Goal: Transaction & Acquisition: Purchase product/service

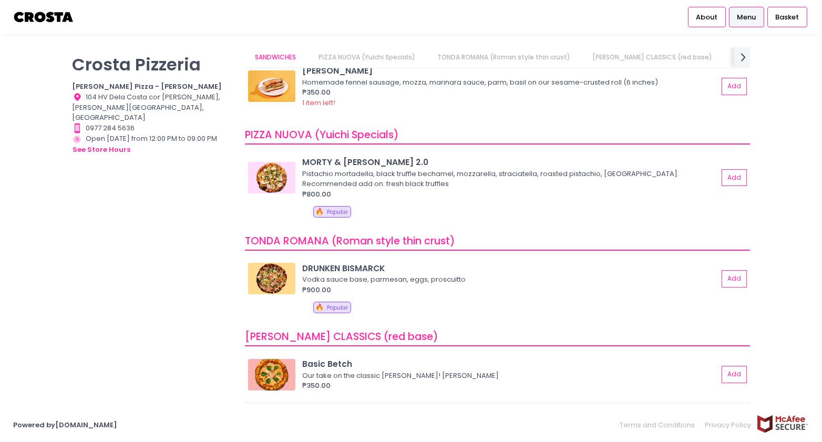
scroll to position [70, 0]
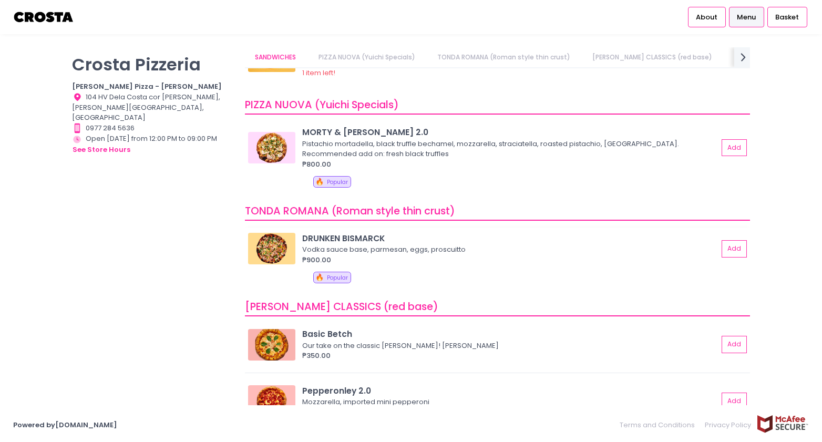
click at [337, 246] on div "Vodka sauce base, parmesan, eggs, proscuitto" at bounding box center [508, 249] width 412 height 11
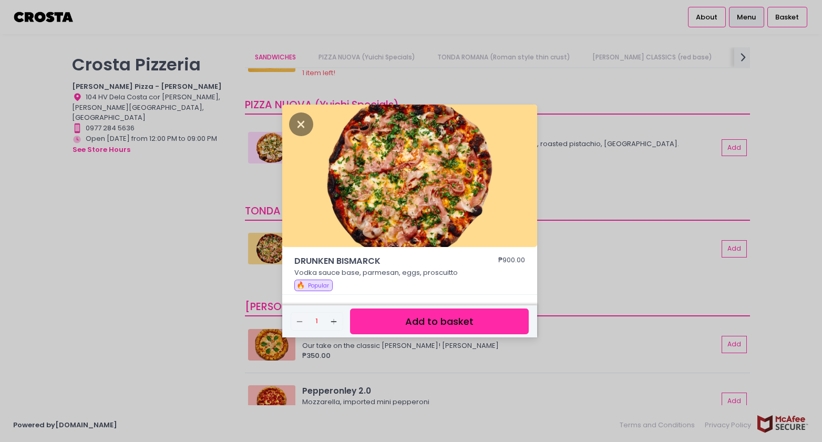
click at [434, 324] on button "Add to basket" at bounding box center [439, 321] width 179 height 26
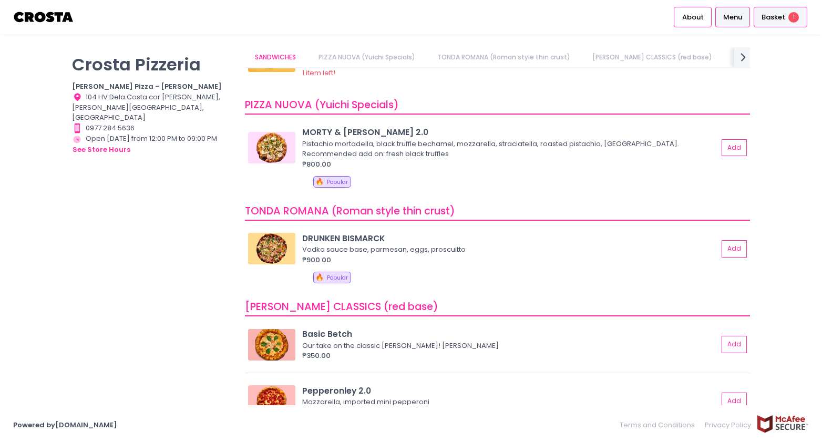
click at [778, 20] on span "Basket" at bounding box center [773, 17] width 24 height 11
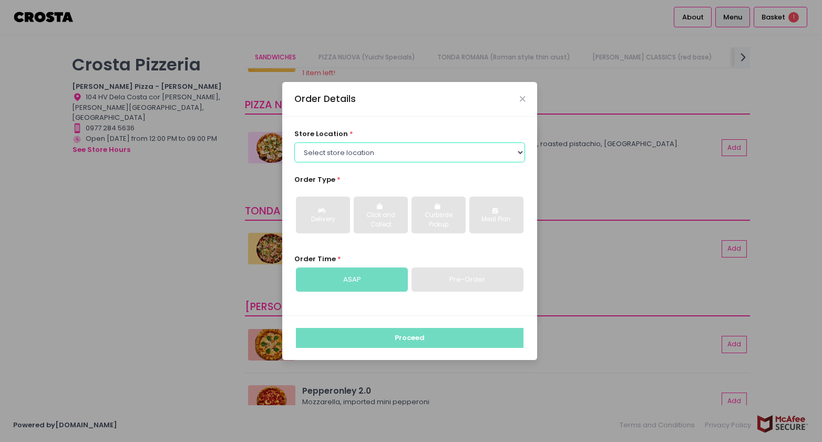
click at [361, 144] on select "Select store location [PERSON_NAME] Pizza - [PERSON_NAME] Pizza - [GEOGRAPHIC_D…" at bounding box center [409, 152] width 231 height 20
select select "5fabb2e53664a8677beaeb89"
click at [294, 142] on select "Select store location [PERSON_NAME] Pizza - [PERSON_NAME] Pizza - [GEOGRAPHIC_D…" at bounding box center [409, 152] width 231 height 20
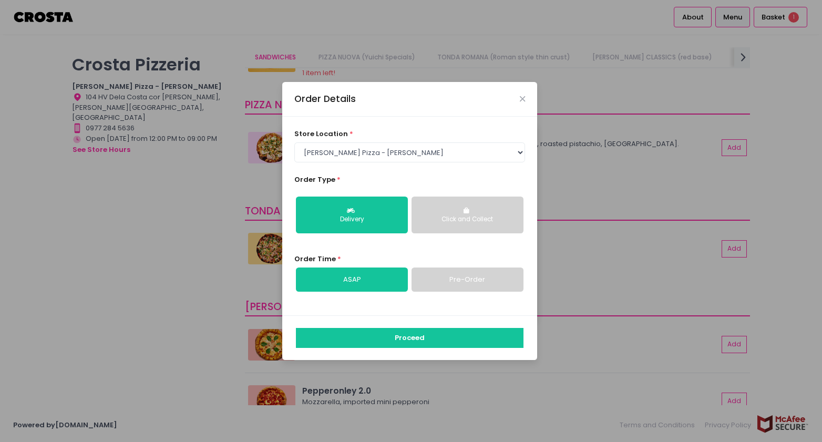
click at [432, 223] on div "Click and Collect" at bounding box center [467, 219] width 97 height 9
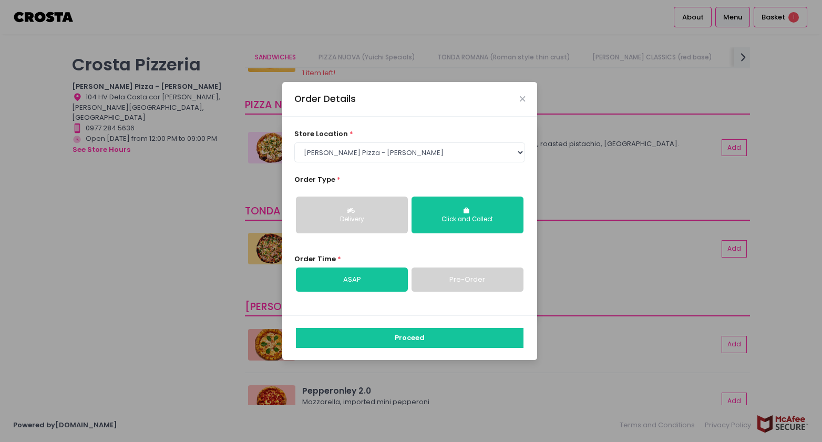
click at [448, 286] on link "Pre-Order" at bounding box center [467, 279] width 112 height 24
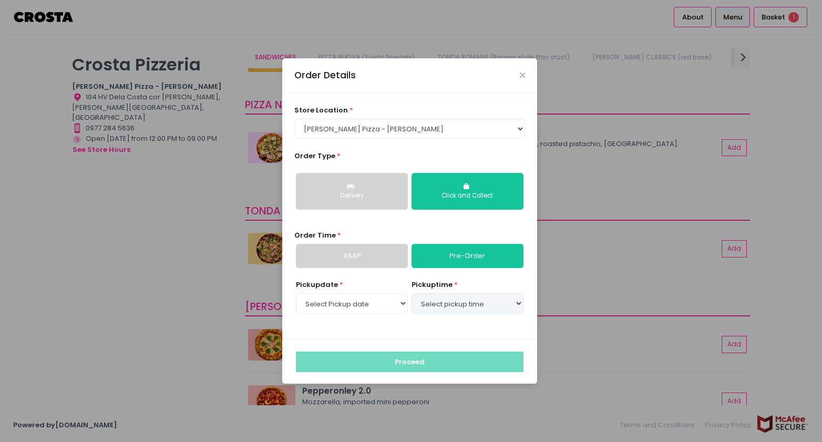
select select "[DATE]"
click at [366, 303] on select "Select Pickup date [DATE] [DATE] [DATE] [DATE] [DATE] [DATE]" at bounding box center [352, 303] width 112 height 20
click at [296, 293] on select "Select Pickup date [DATE] [DATE] [DATE] [DATE] [DATE] [DATE]" at bounding box center [352, 303] width 112 height 20
click at [431, 303] on select "Select pickup time 04:30 PM - 05:00 PM 05:00 PM - 05:30 PM 05:30 PM - 06:00 PM …" at bounding box center [467, 303] width 112 height 20
select select "16:30"
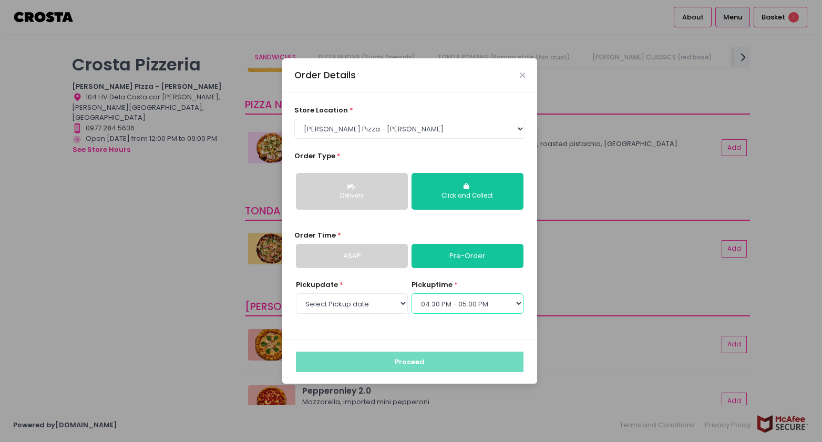
click at [411, 293] on select "Select pickup time 04:30 PM - 05:00 PM 05:00 PM - 05:30 PM 05:30 PM - 06:00 PM …" at bounding box center [467, 303] width 112 height 20
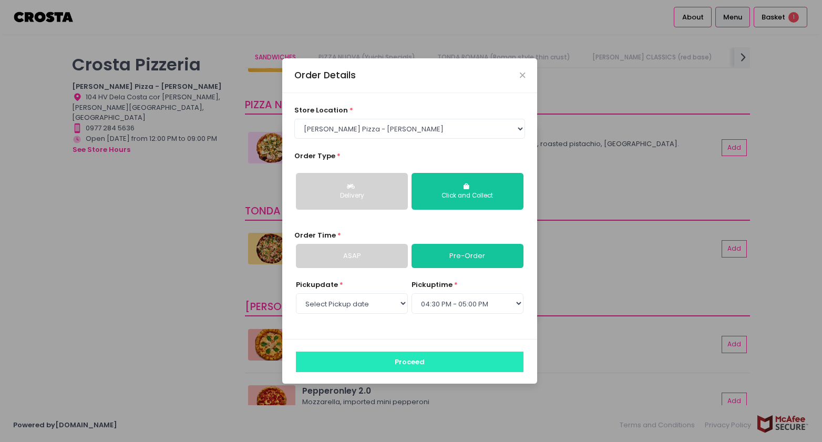
click at [406, 365] on button "Proceed" at bounding box center [409, 361] width 227 height 20
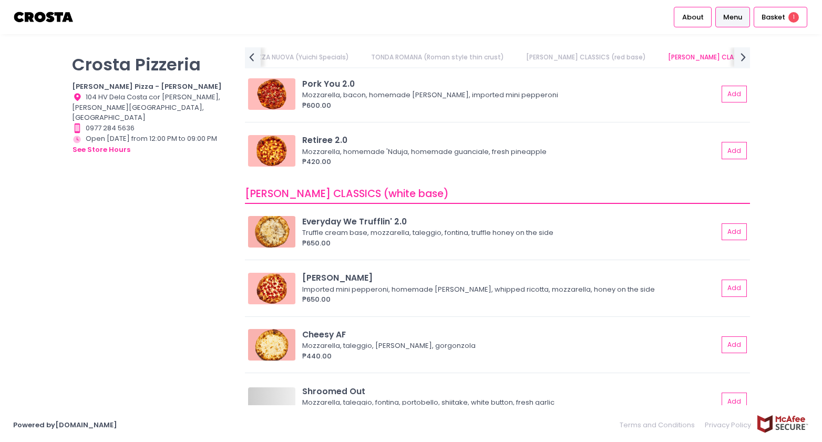
scroll to position [498, 0]
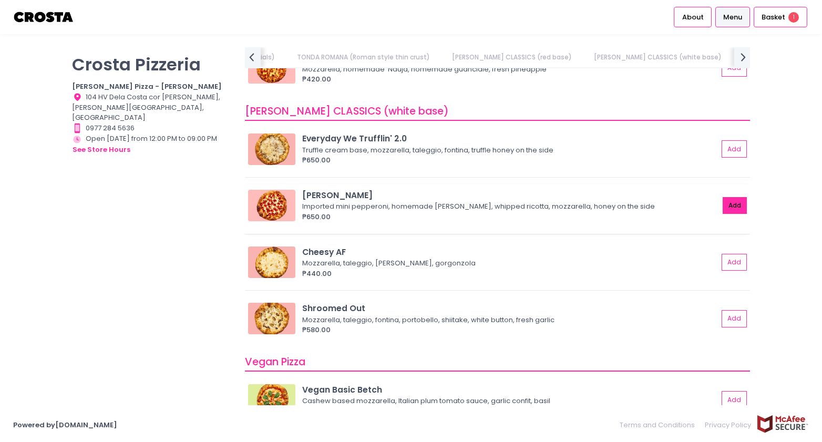
click at [722, 204] on button "Add" at bounding box center [734, 205] width 24 height 17
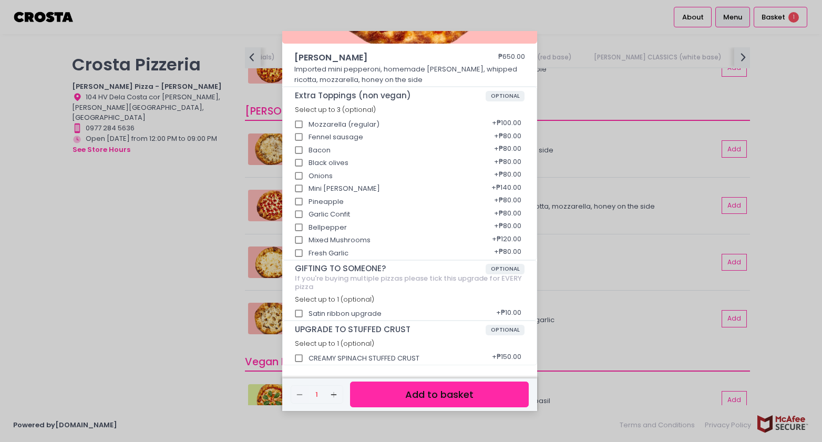
click at [434, 392] on button "Add to basket" at bounding box center [439, 394] width 179 height 26
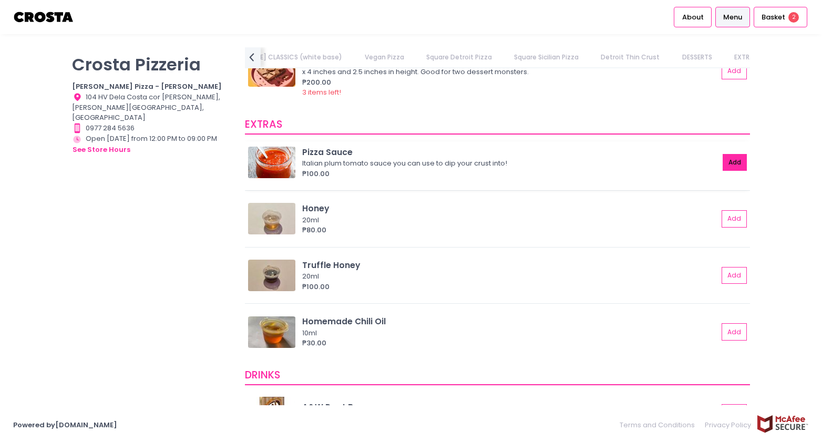
click at [734, 163] on button "Add" at bounding box center [734, 162] width 24 height 17
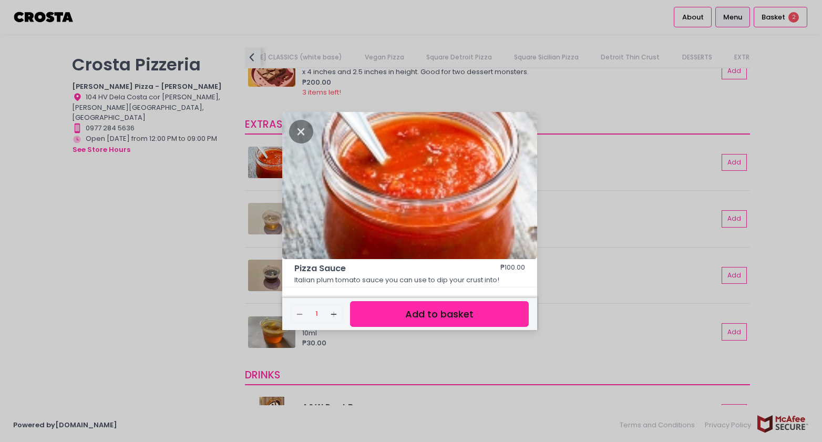
click at [486, 317] on button "Add to basket" at bounding box center [439, 314] width 179 height 26
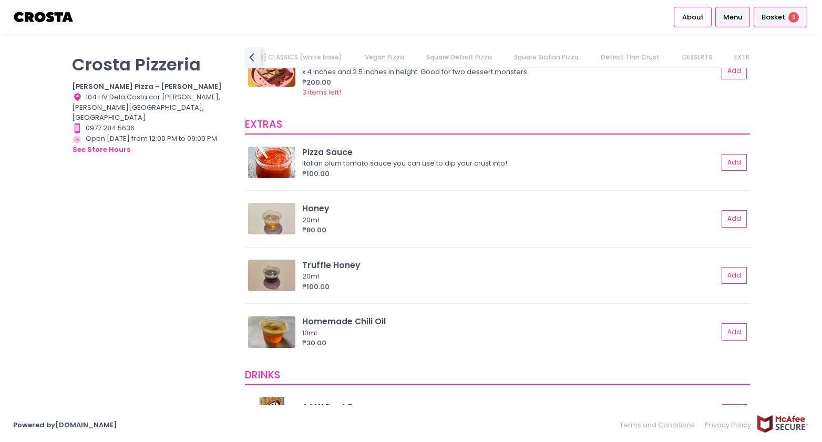
click at [774, 23] on div "Basket 3" at bounding box center [780, 17] width 54 height 20
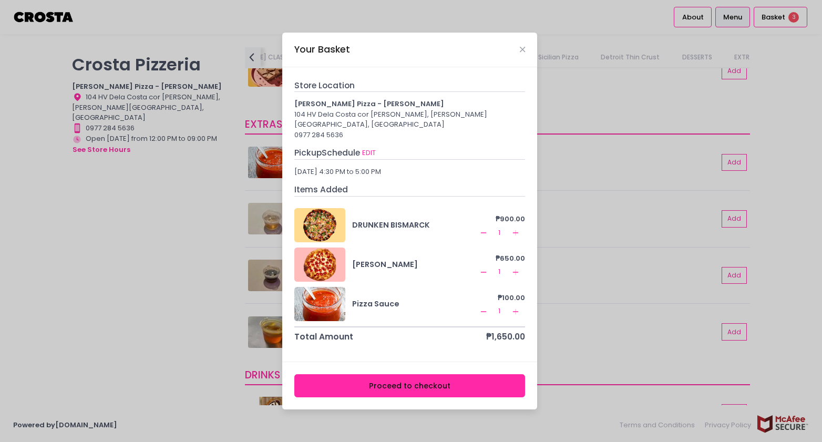
click at [432, 380] on button "Proceed to checkout" at bounding box center [409, 386] width 231 height 24
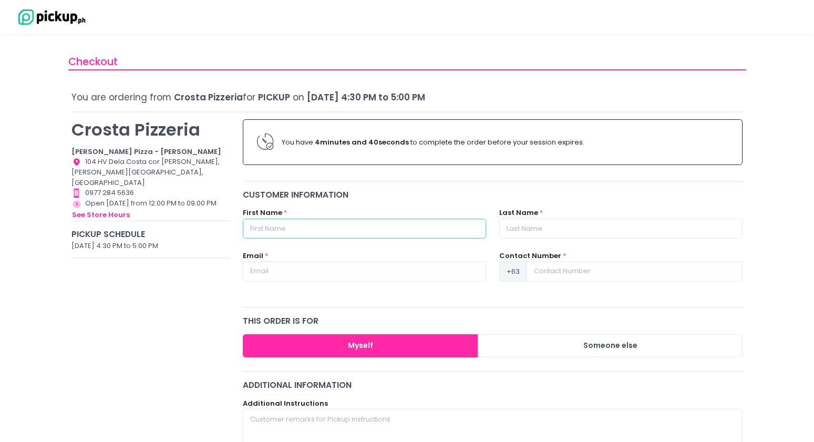
click at [368, 233] on input "text" at bounding box center [364, 229] width 243 height 20
type input "[PERSON_NAME]"
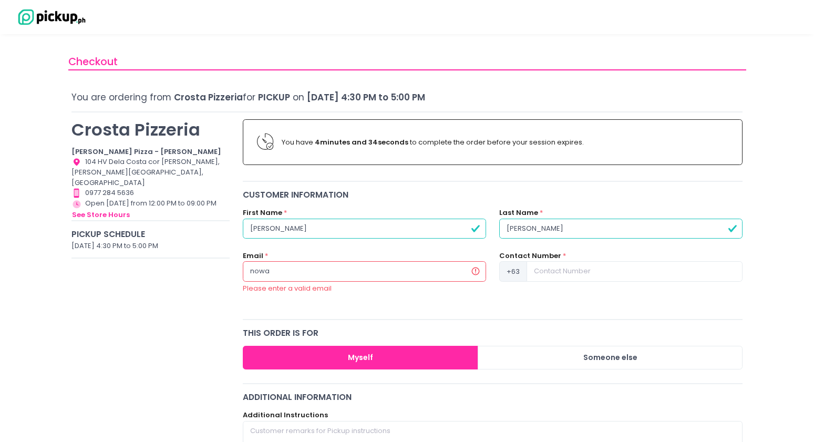
type input "[EMAIL_ADDRESS][DOMAIN_NAME]"
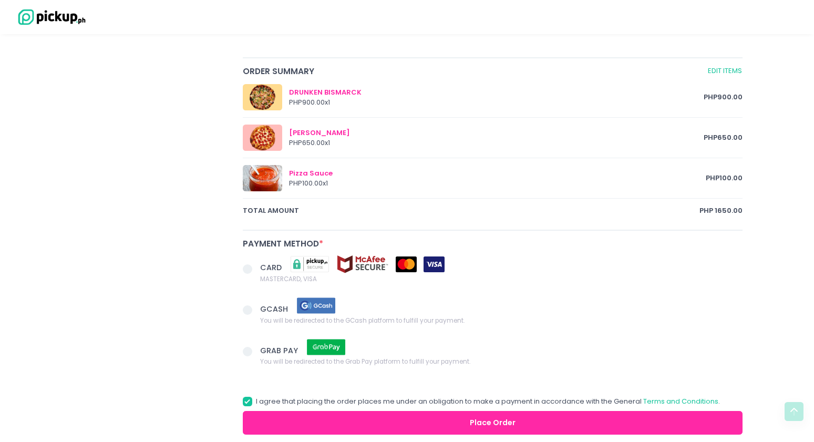
scroll to position [526, 0]
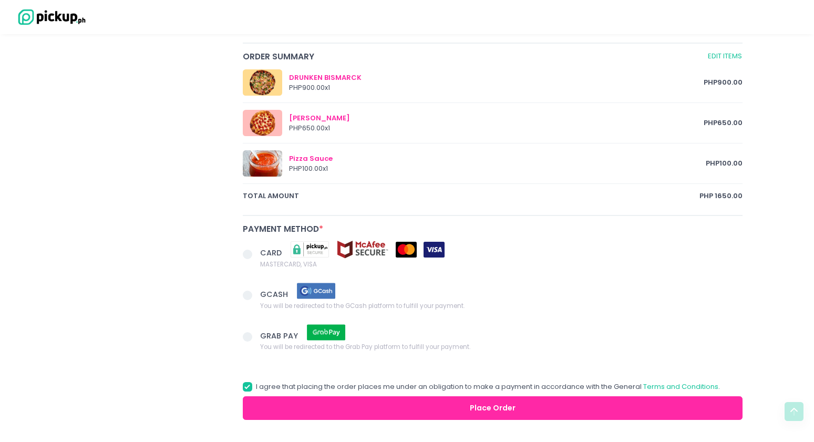
type input "9176888464"
click at [244, 255] on span at bounding box center [247, 254] width 9 height 9
click at [256, 255] on input "CARD MASTERCARD, VISA" at bounding box center [259, 252] width 7 height 7
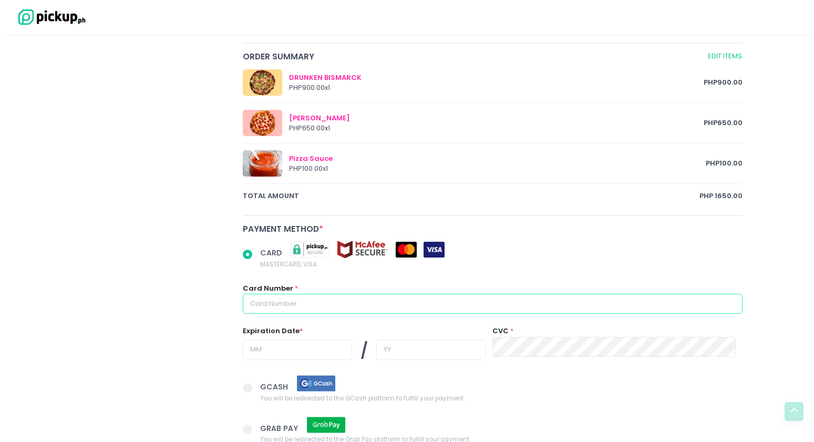
radio input "true"
click at [336, 294] on input "text" at bounding box center [493, 304] width 500 height 20
type input "[CREDIT_CARD_NUMBER]"
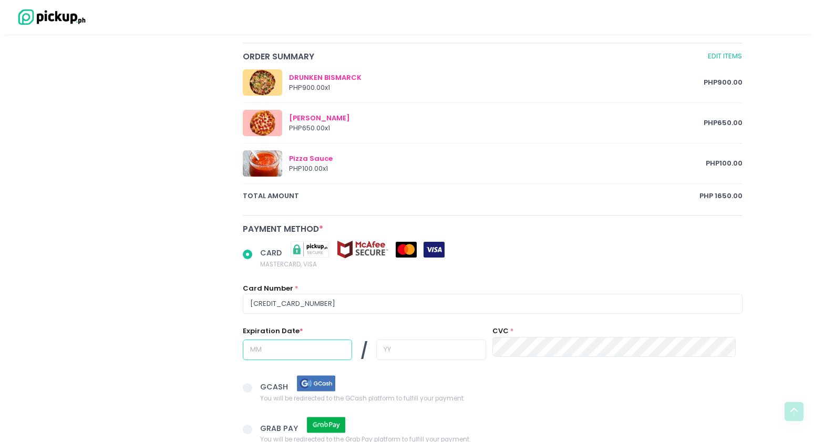
type input "08"
type input "28"
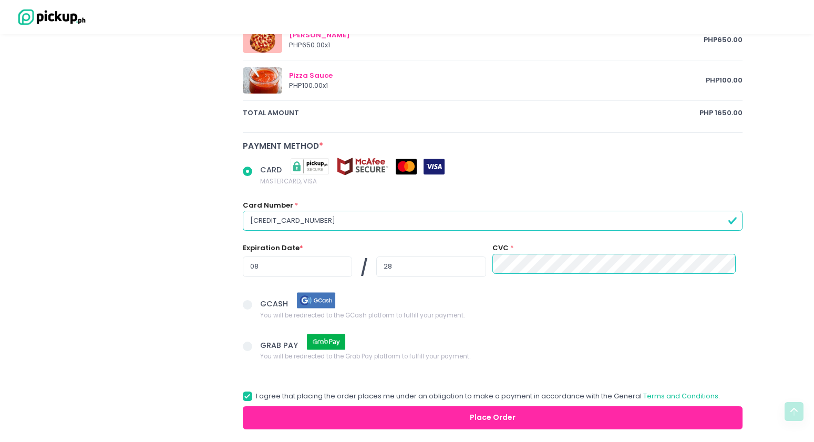
scroll to position [657, 0]
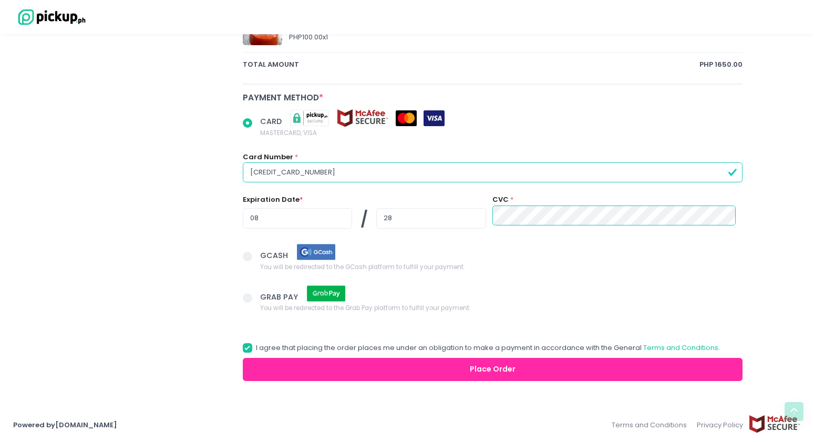
click at [496, 376] on button "Place Order" at bounding box center [493, 370] width 500 height 24
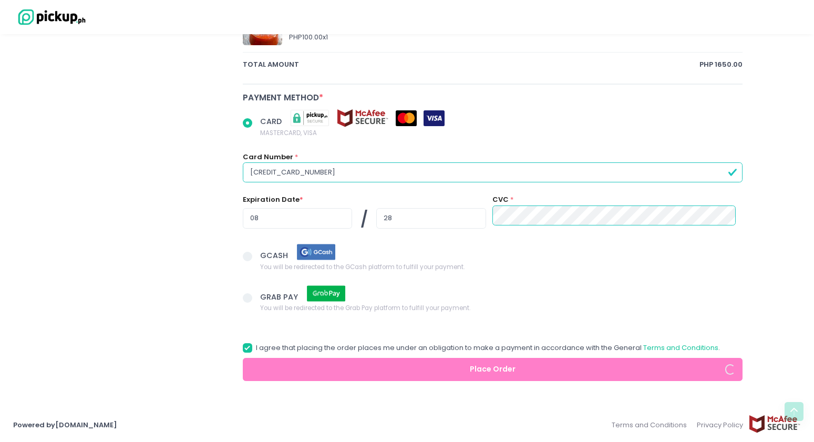
radio input "true"
